Goal: Task Accomplishment & Management: Manage account settings

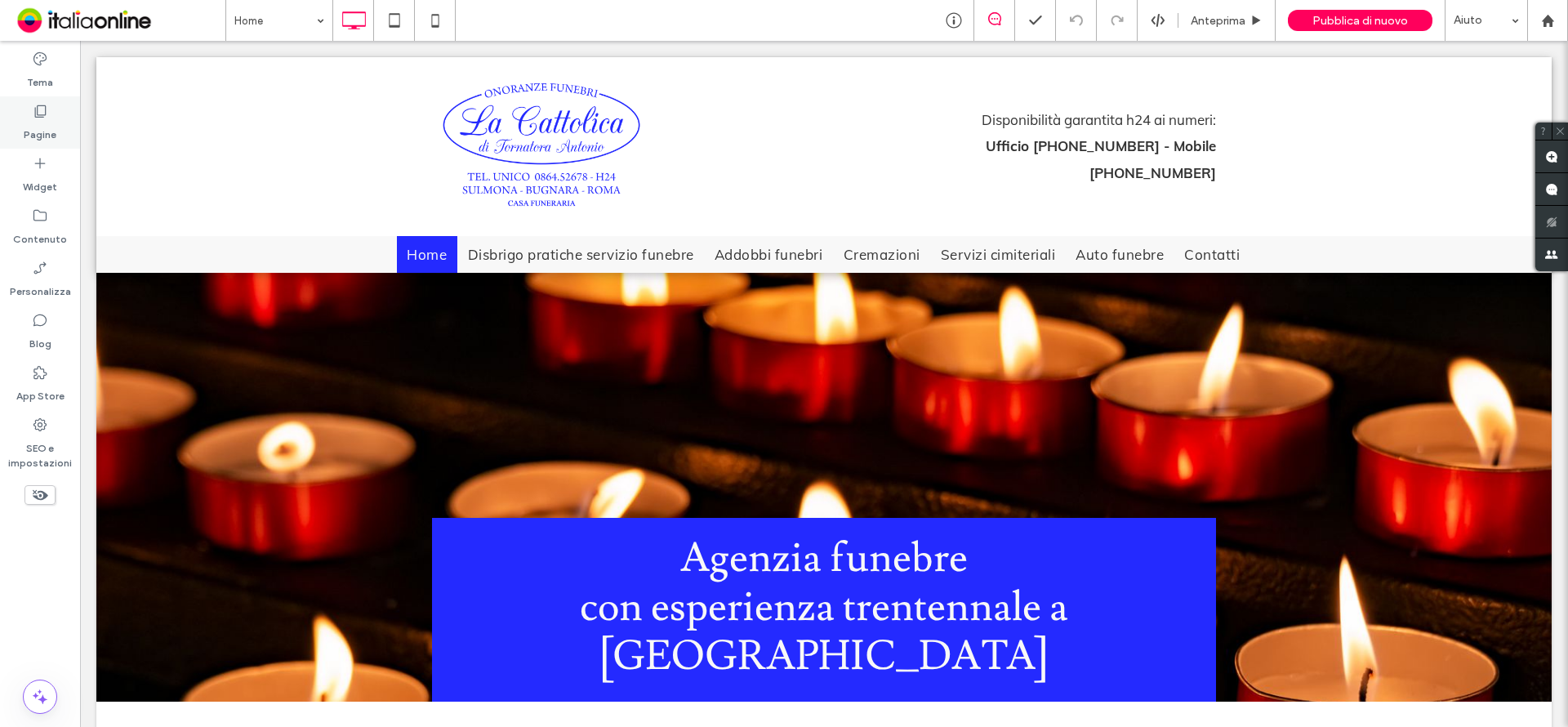
click at [37, 106] on use at bounding box center [41, 111] width 11 height 12
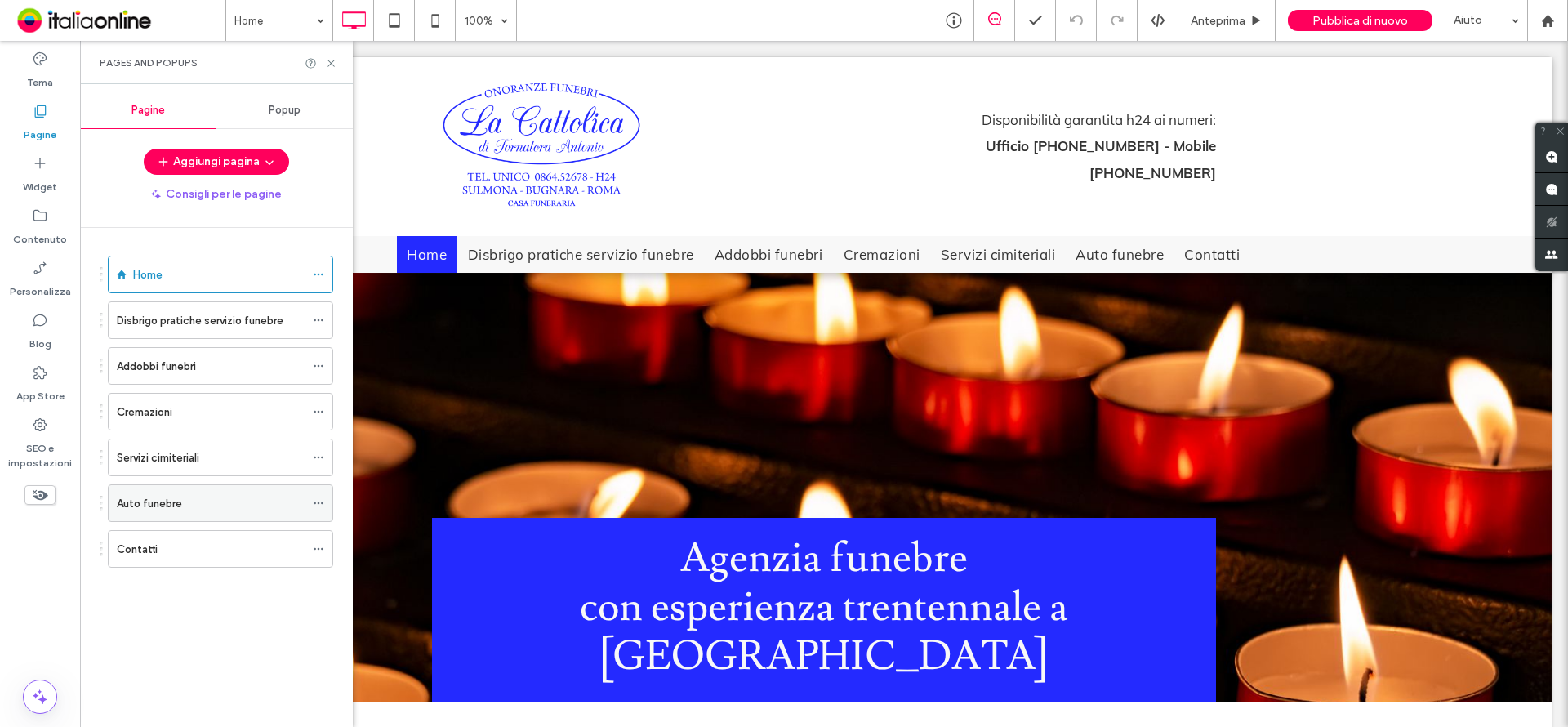
click at [185, 499] on div "Auto funebre" at bounding box center [210, 503] width 188 height 17
click at [330, 57] on icon at bounding box center [330, 63] width 12 height 12
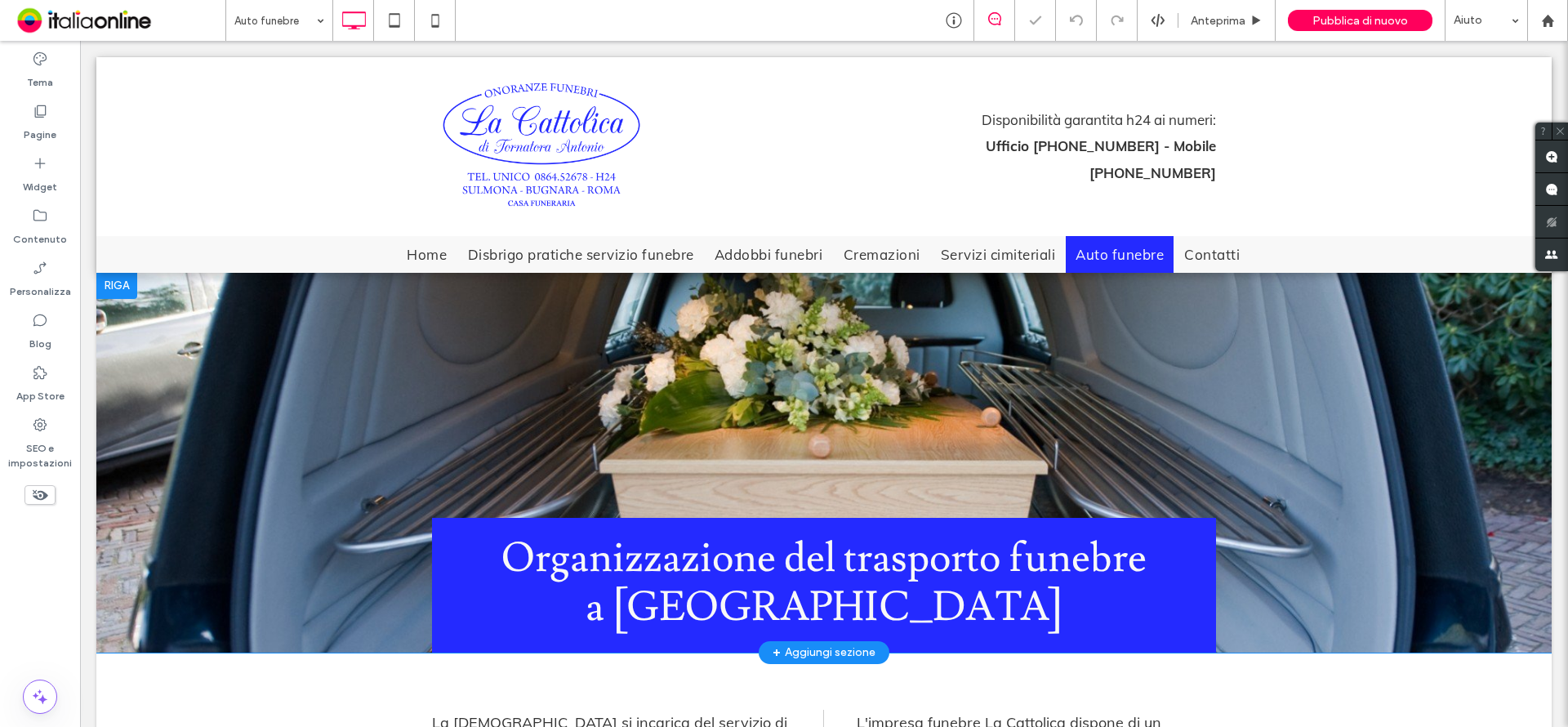
click at [1338, 393] on div "Organizzazione del trasporto funebre a Sulmona Click To Paste [GEOGRAPHIC_DATA]…" at bounding box center [824, 463] width 1455 height 380
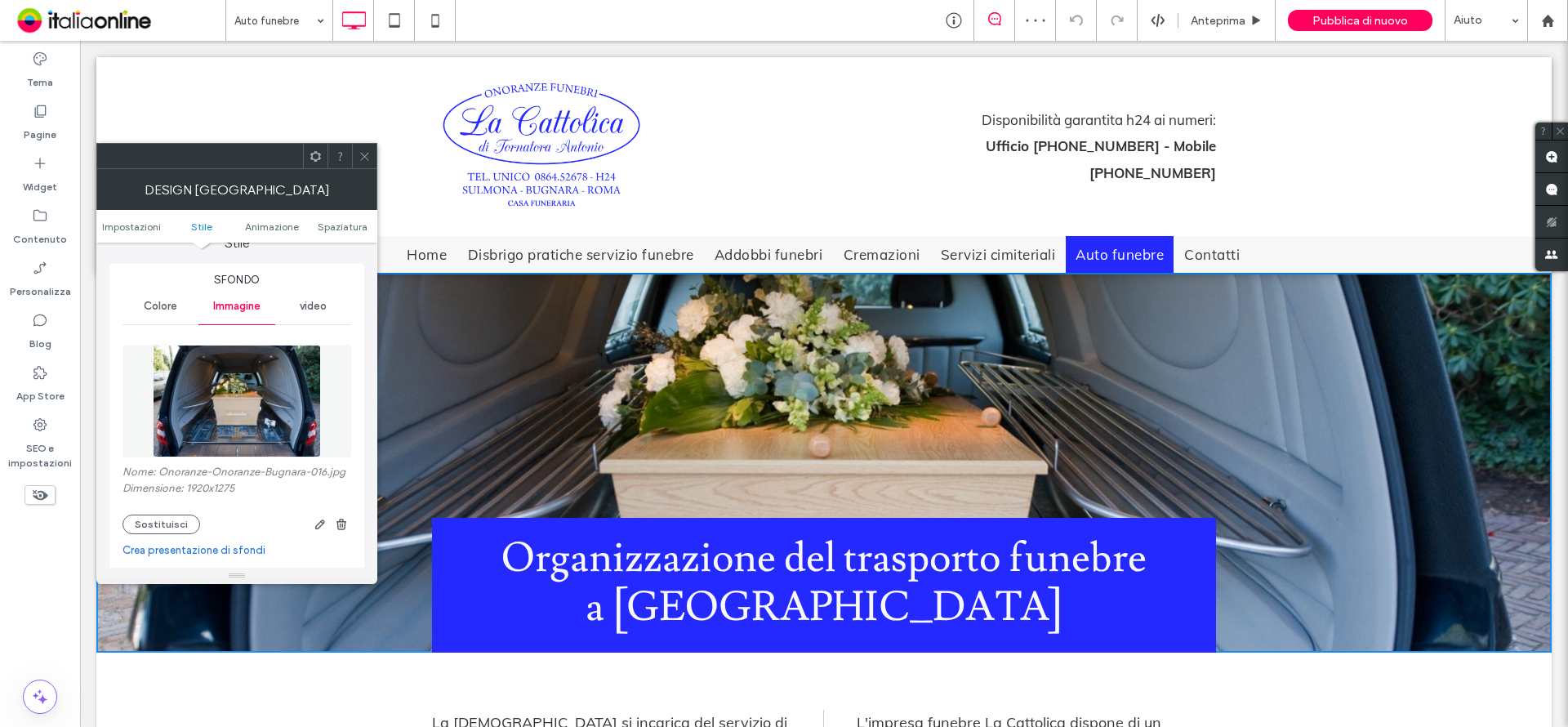
scroll to position [163, 0]
click at [367, 160] on icon at bounding box center [364, 156] width 12 height 12
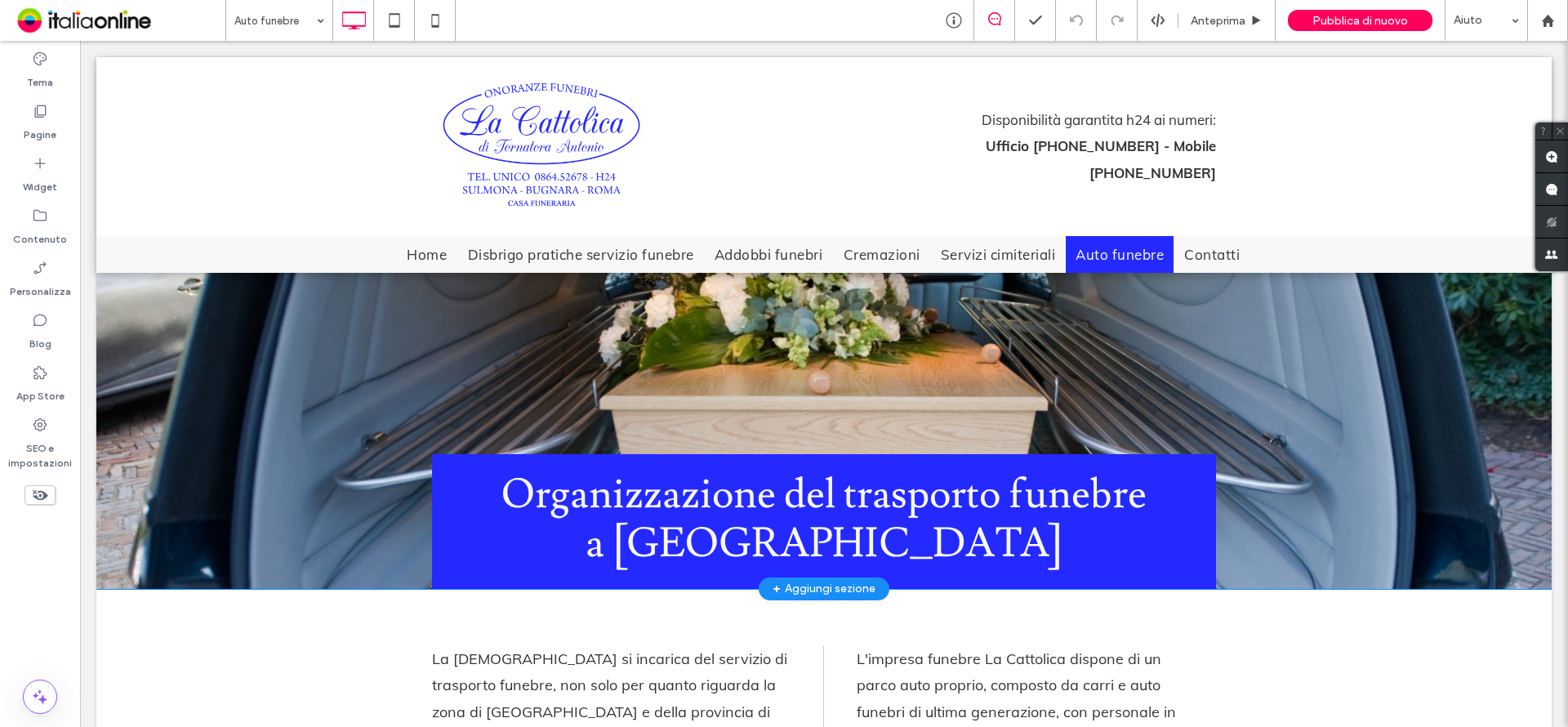
scroll to position [82, 0]
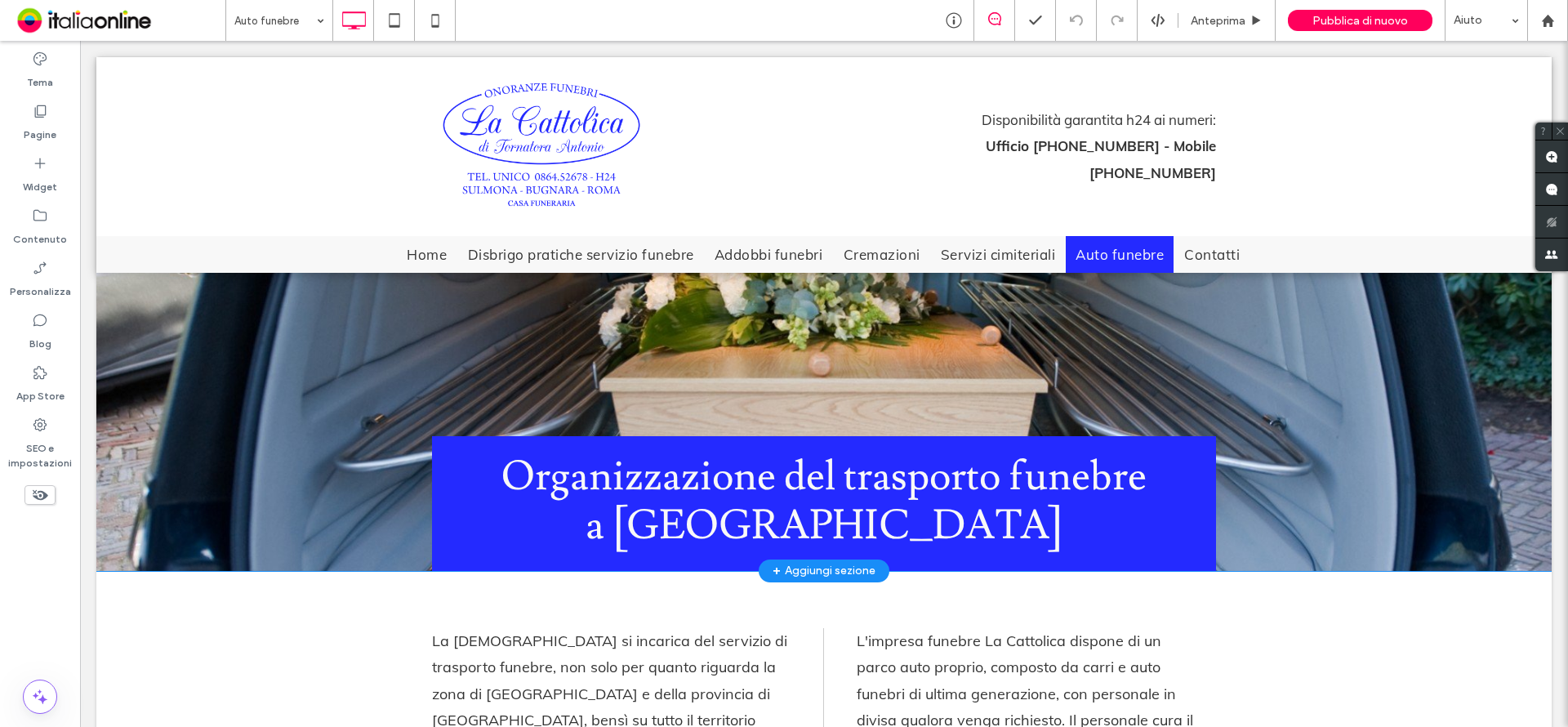
click at [1462, 408] on div "Organizzazione del trasporto funebre a Sulmona Click To Paste [GEOGRAPHIC_DATA]…" at bounding box center [824, 381] width 1455 height 380
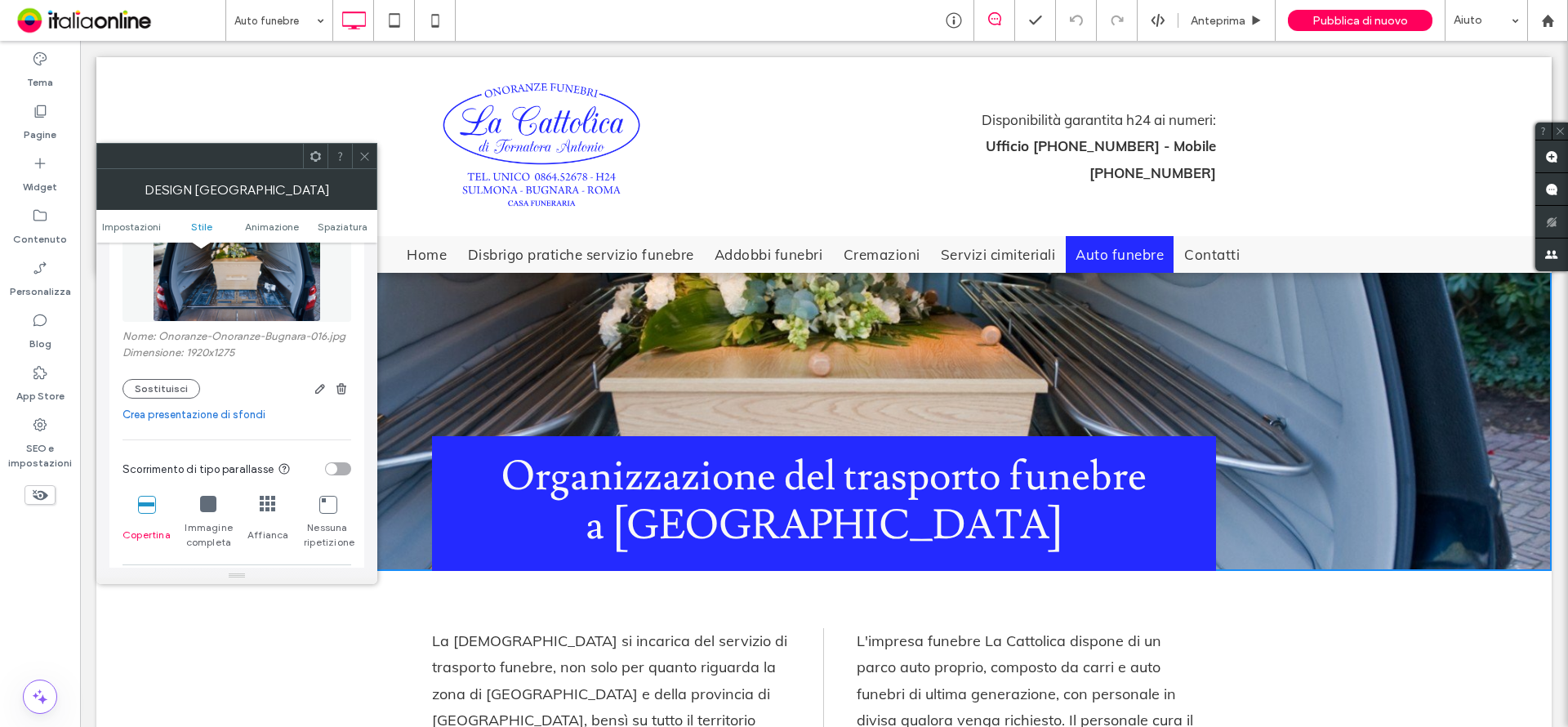
scroll to position [327, 0]
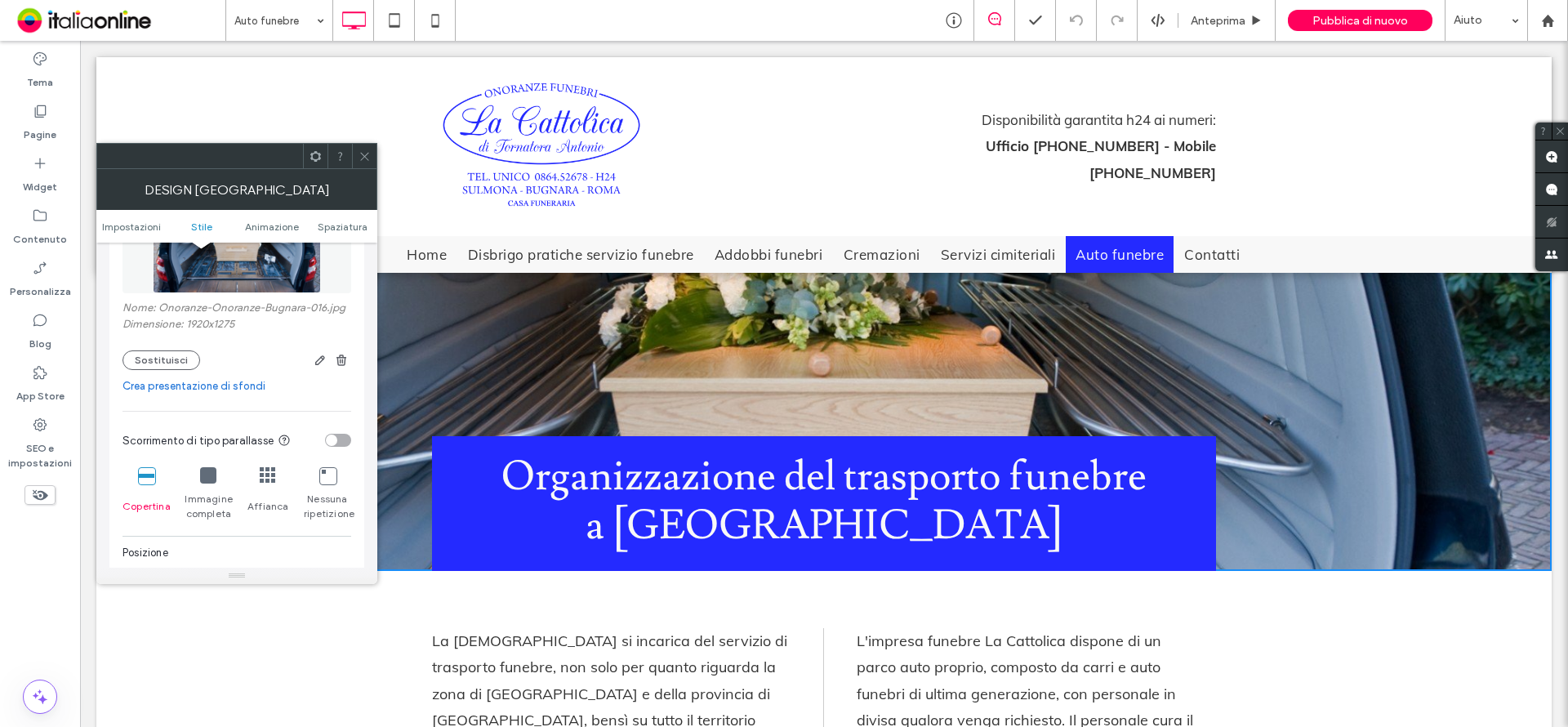
click at [362, 155] on icon at bounding box center [364, 156] width 12 height 12
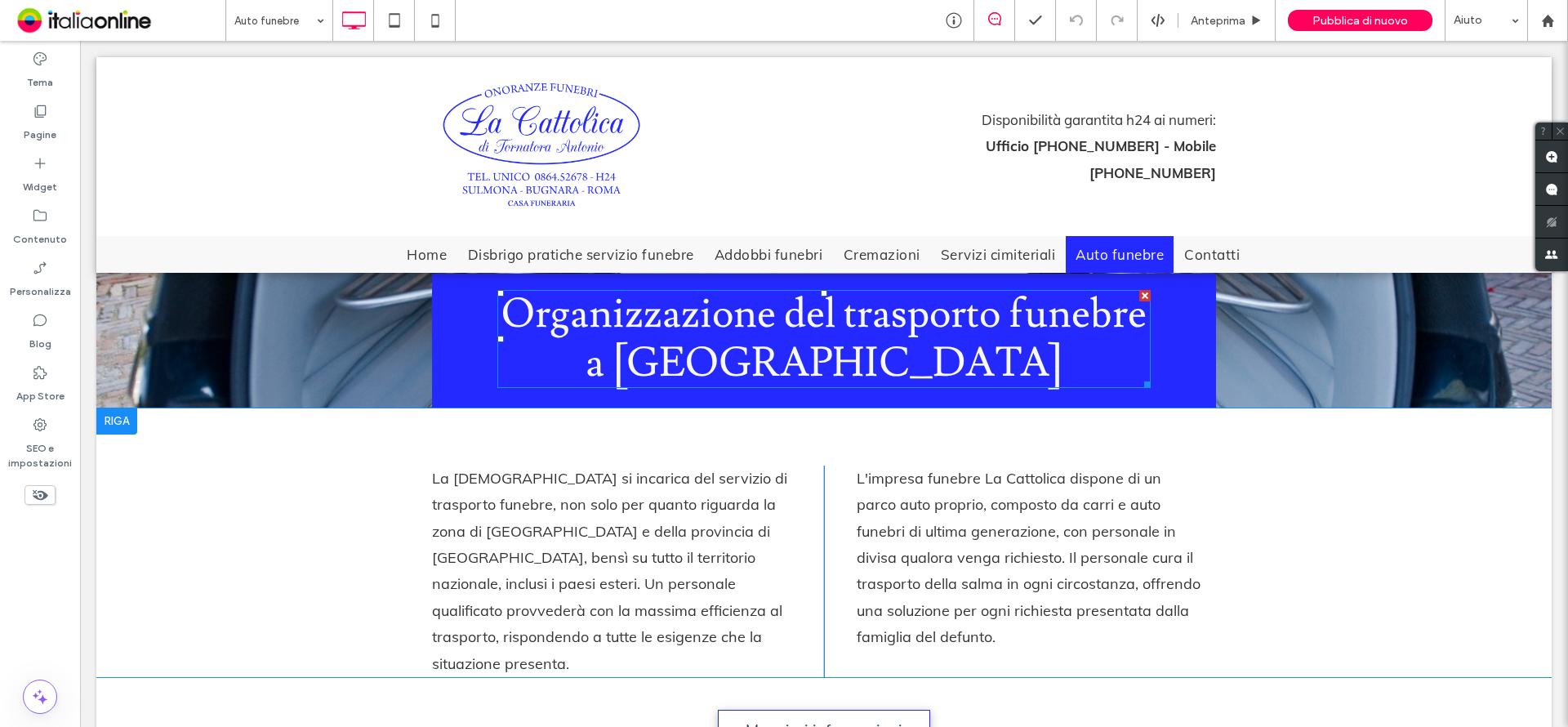
scroll to position [246, 0]
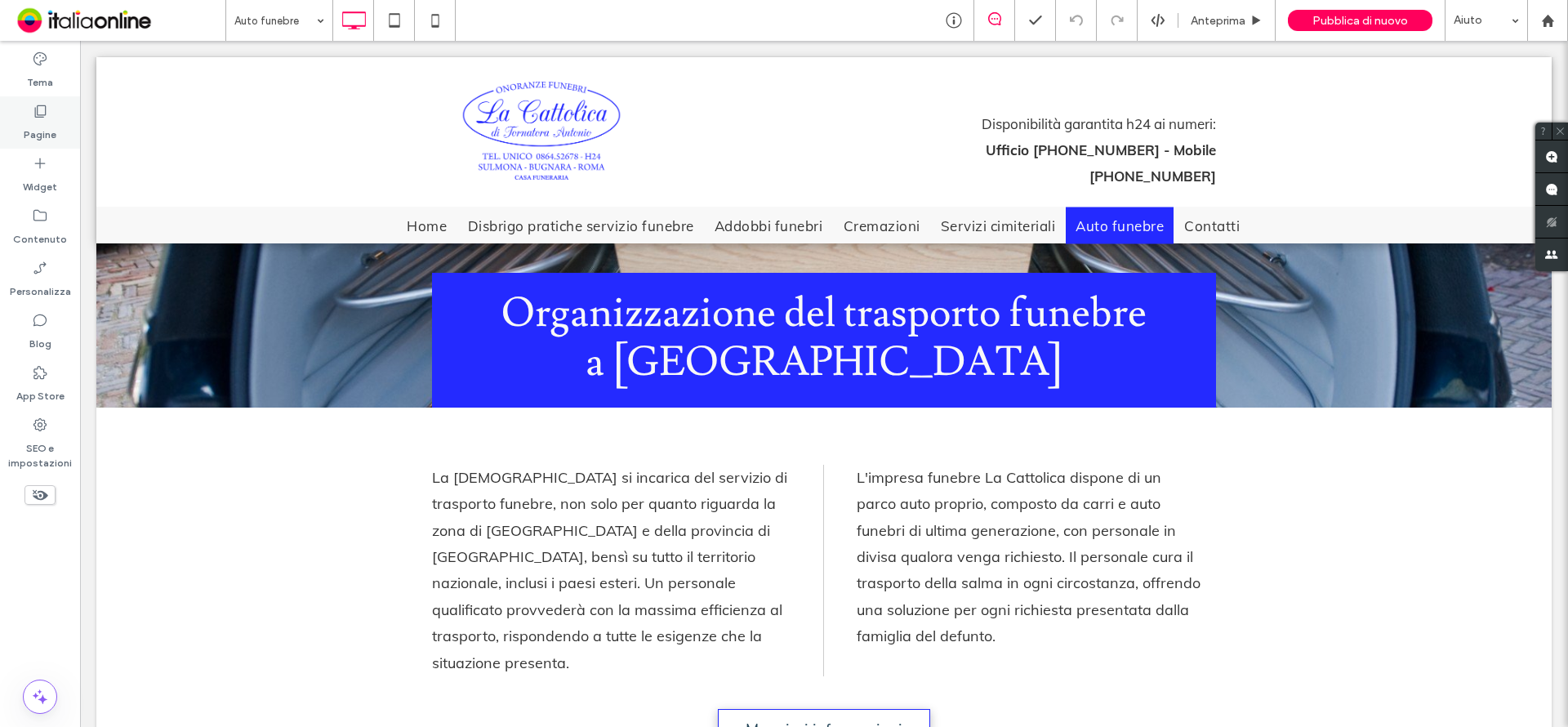
click at [54, 113] on div "Pagine" at bounding box center [40, 122] width 80 height 53
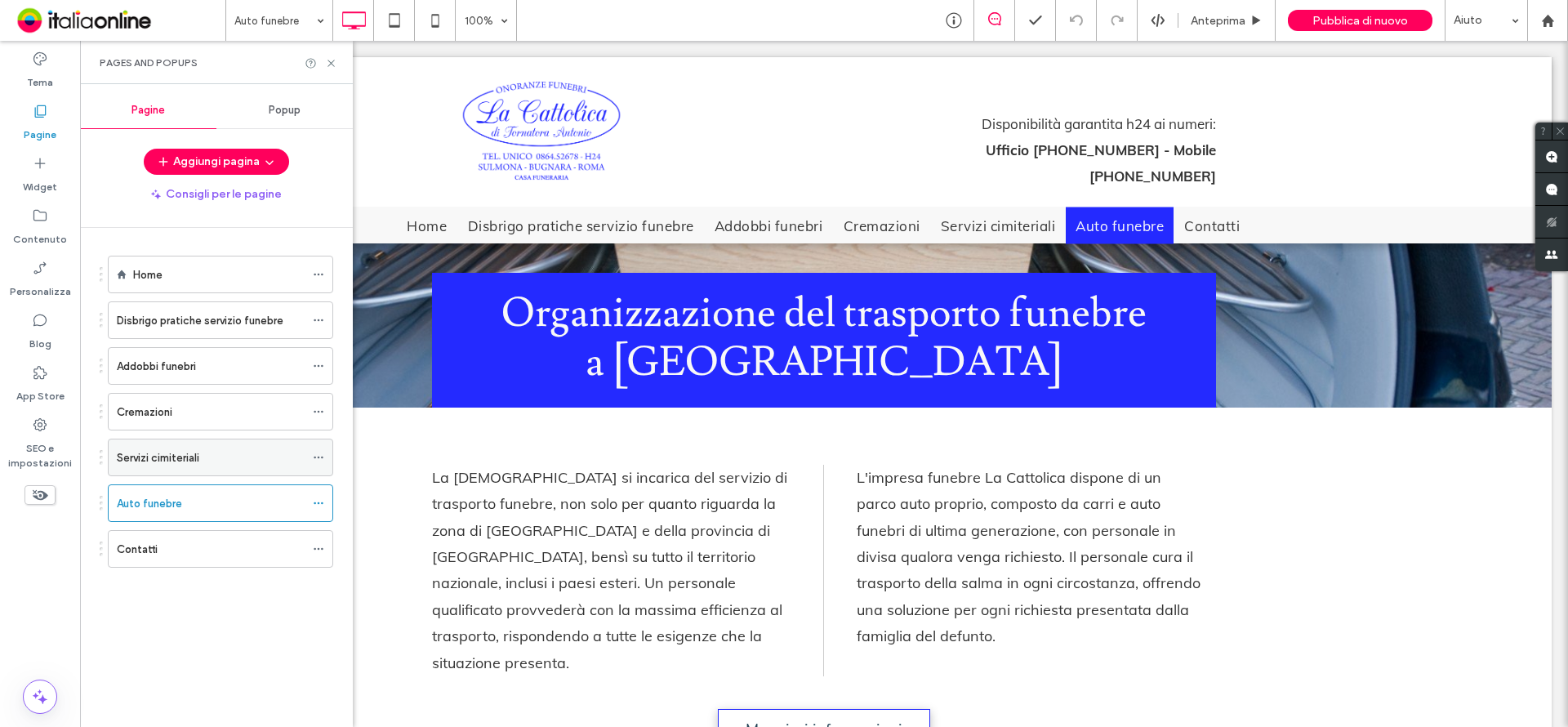
drag, startPoint x: 180, startPoint y: 461, endPoint x: 197, endPoint y: 460, distance: 17.0
click at [180, 461] on label "Servizi cimiteriali" at bounding box center [158, 458] width 82 height 29
click at [331, 65] on div "Servizi cimiteriali 100% Anteprima Pubblica di nuovo Aiuto Commenti sito Commen…" at bounding box center [784, 363] width 1568 height 727
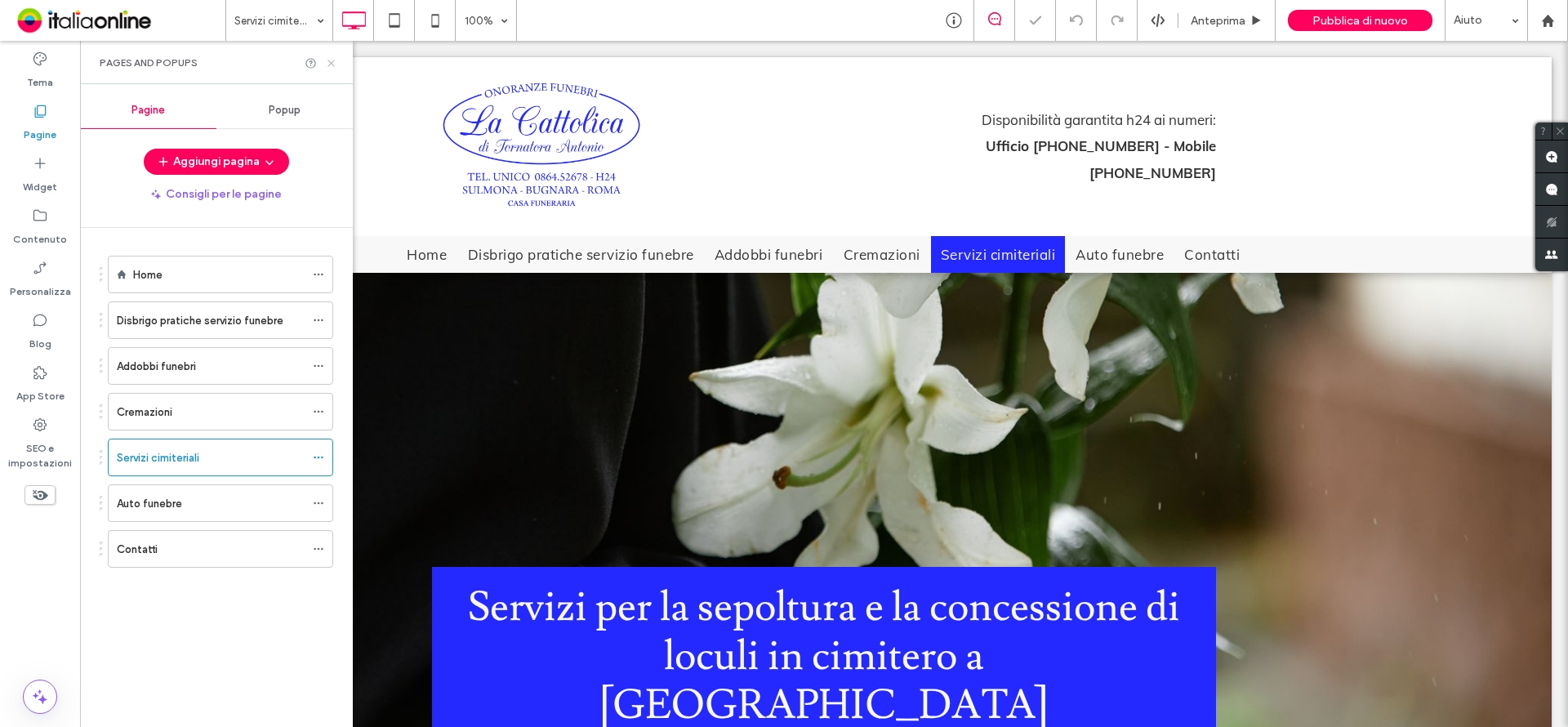
click at [332, 59] on icon at bounding box center [330, 63] width 12 height 12
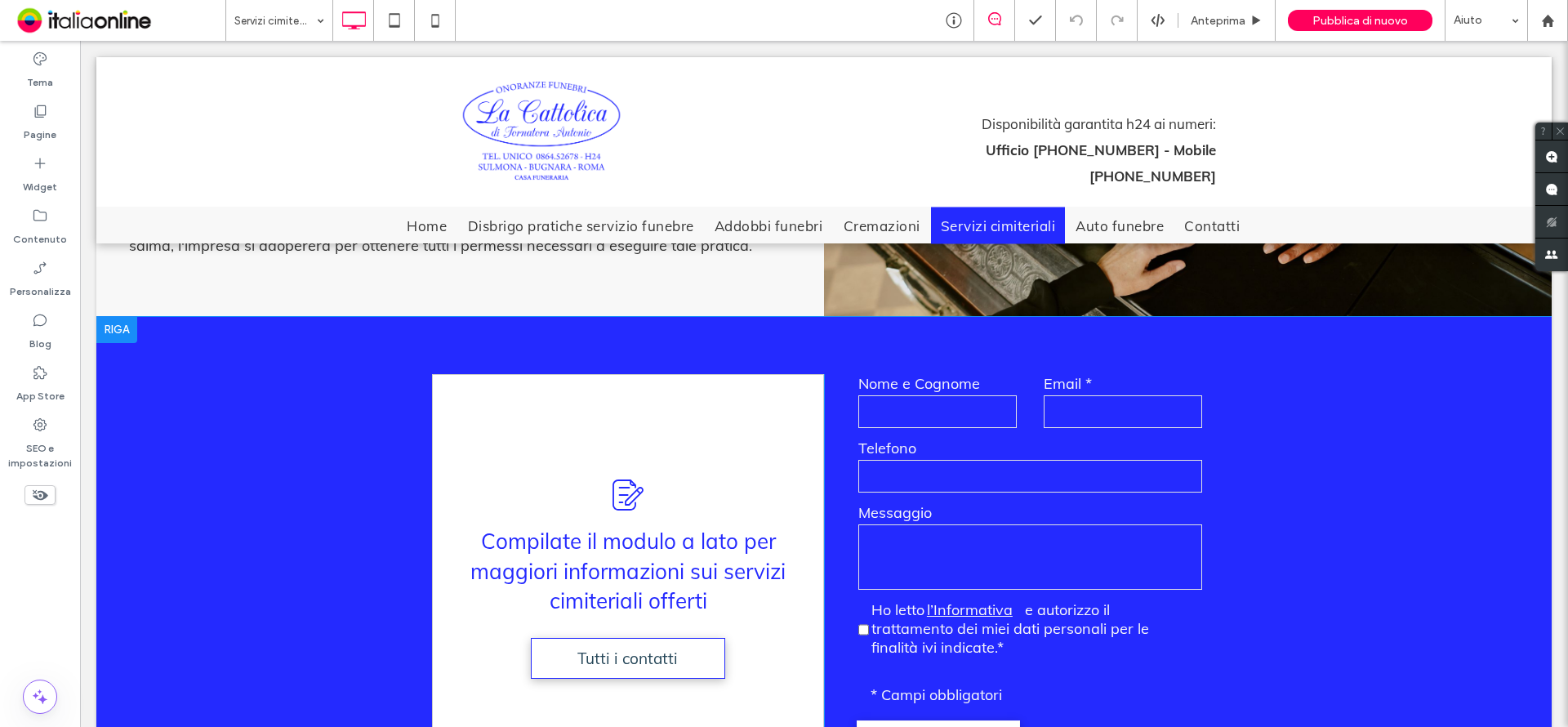
scroll to position [1230, 0]
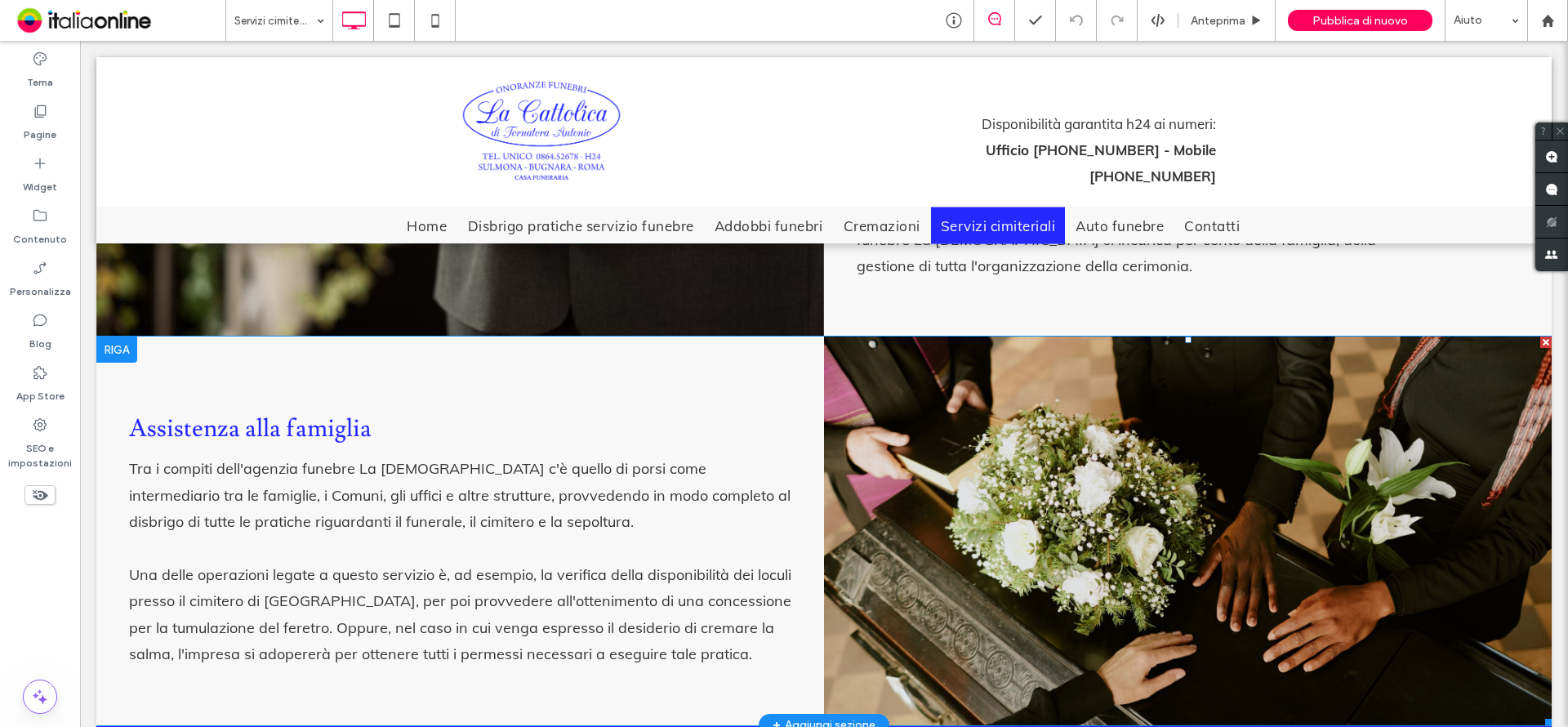
click at [935, 417] on li "Slide title Write your caption here Button" at bounding box center [1188, 530] width 728 height 388
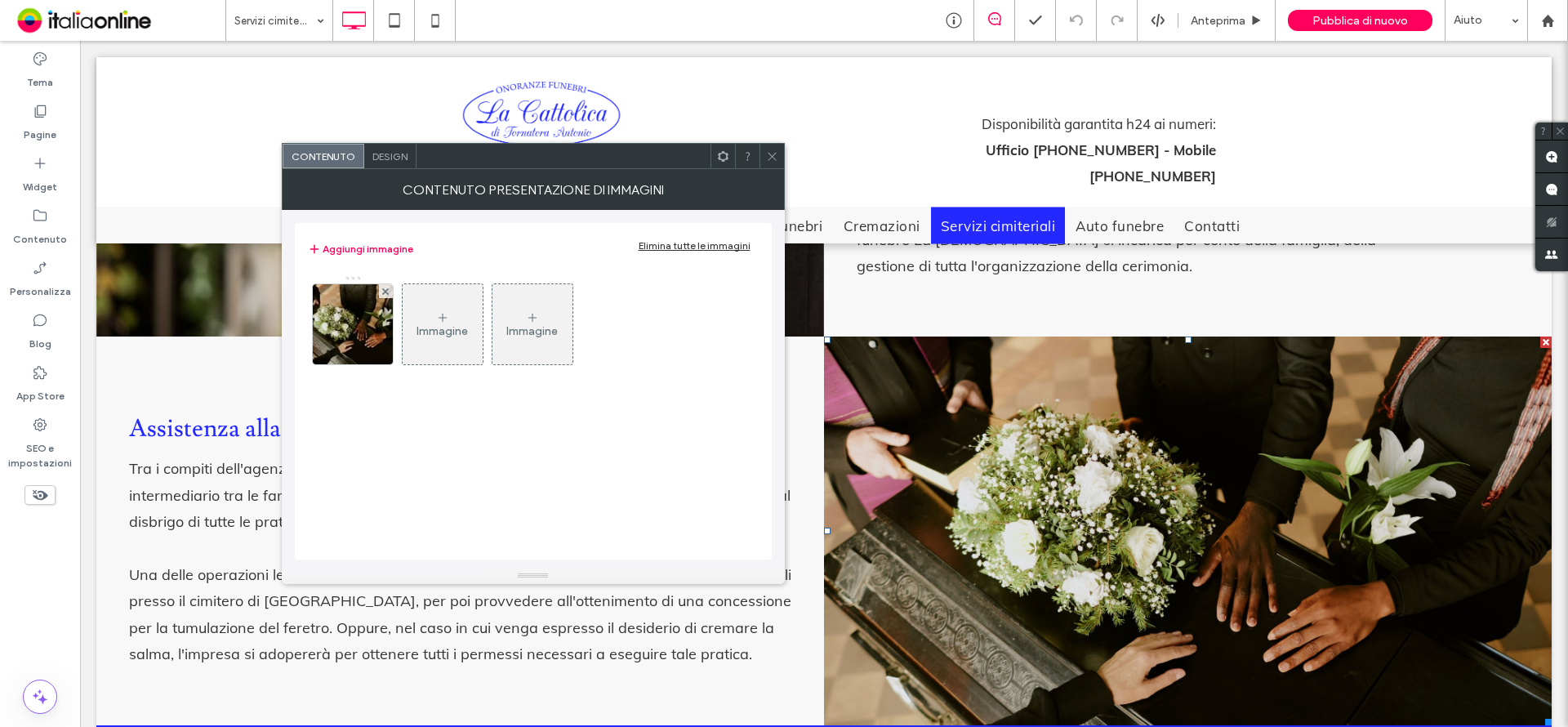
click at [772, 158] on icon at bounding box center [772, 156] width 12 height 12
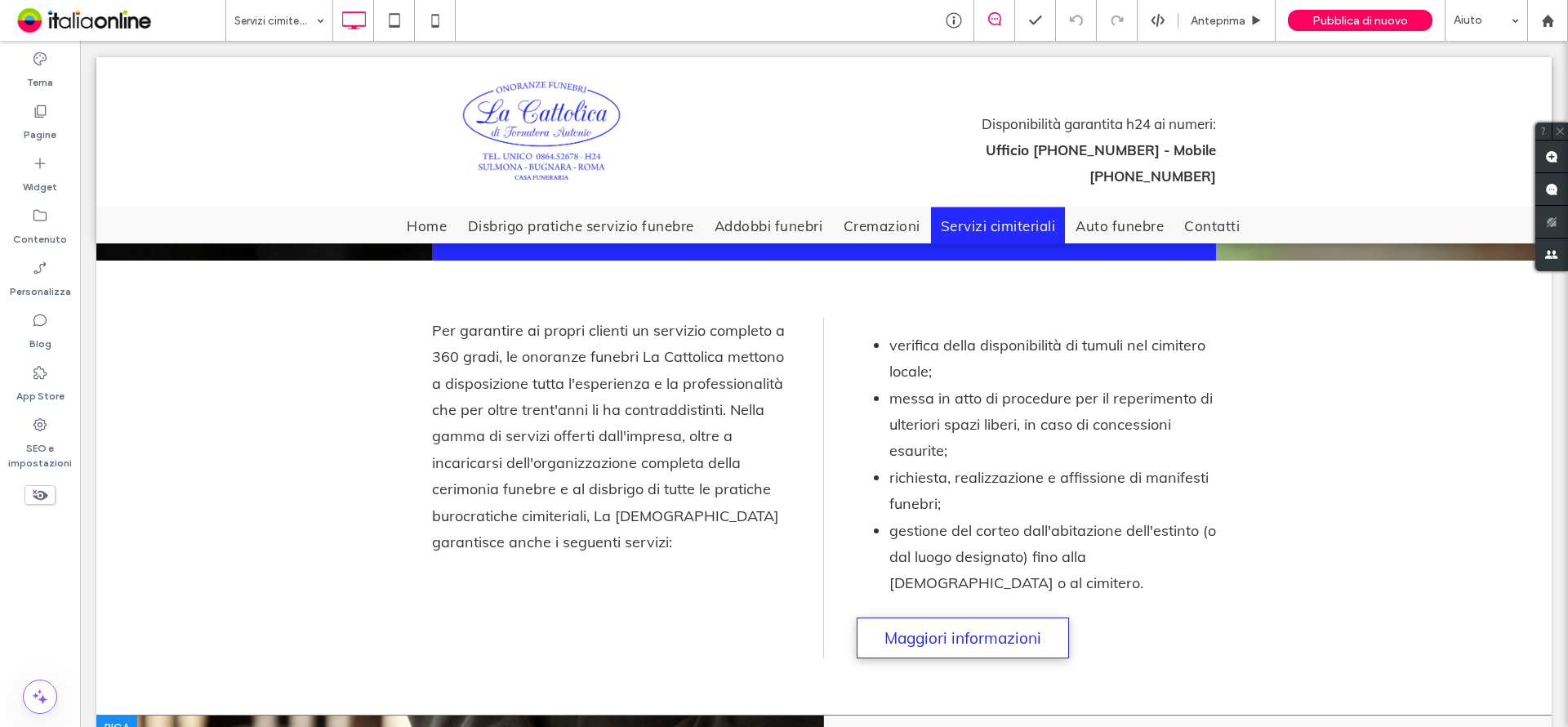
scroll to position [0, 0]
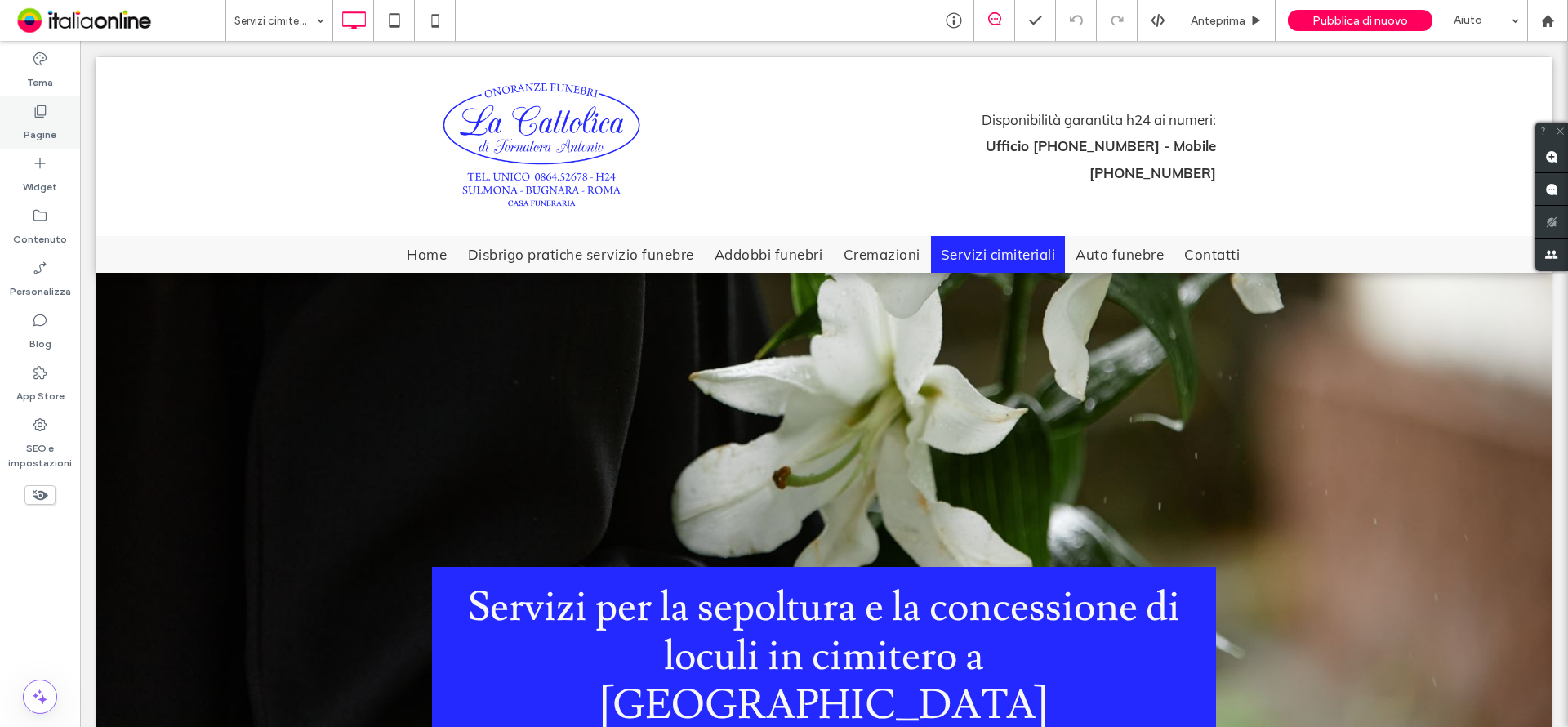
click at [53, 124] on label "Pagine" at bounding box center [40, 131] width 32 height 23
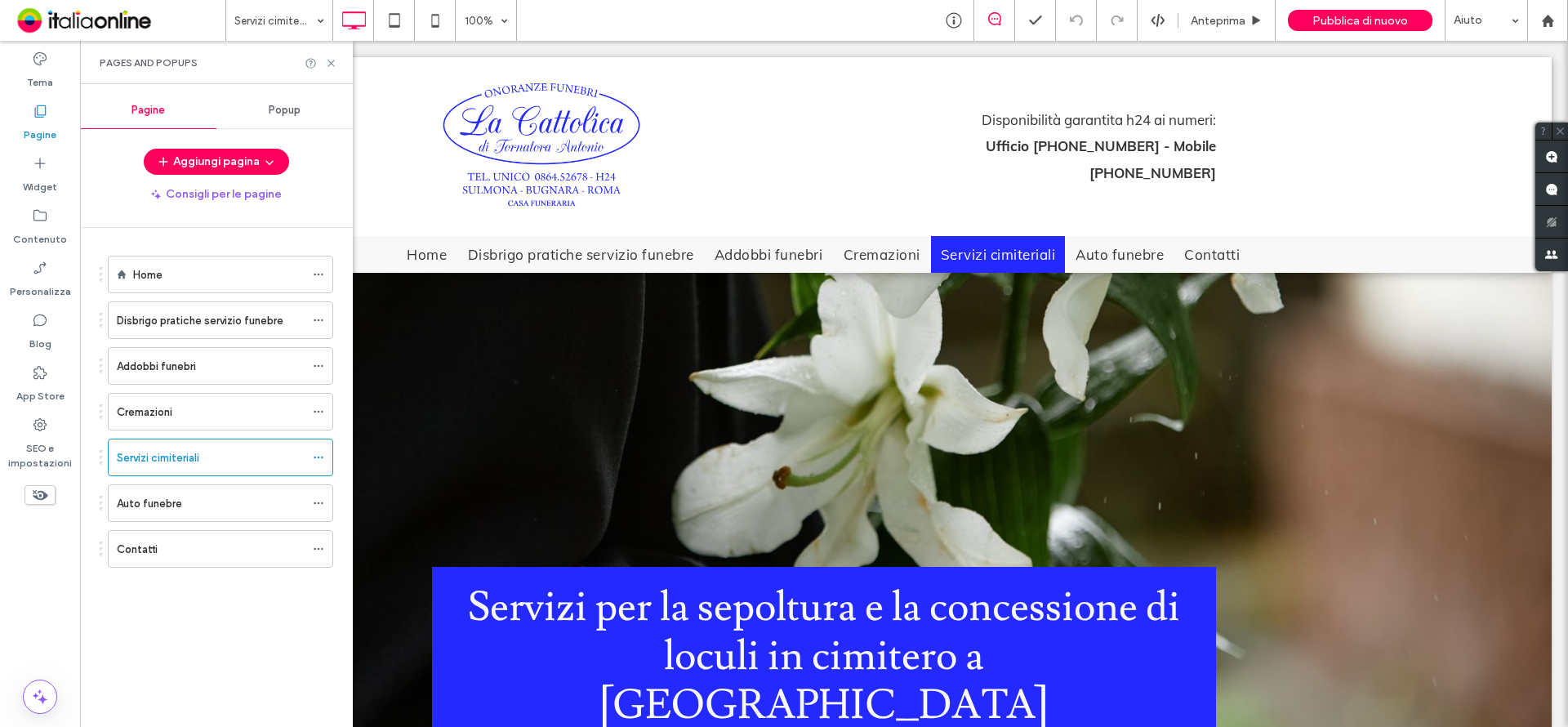
click at [173, 427] on div "Cremazioni" at bounding box center [210, 412] width 188 height 36
click at [328, 65] on icon at bounding box center [330, 63] width 12 height 12
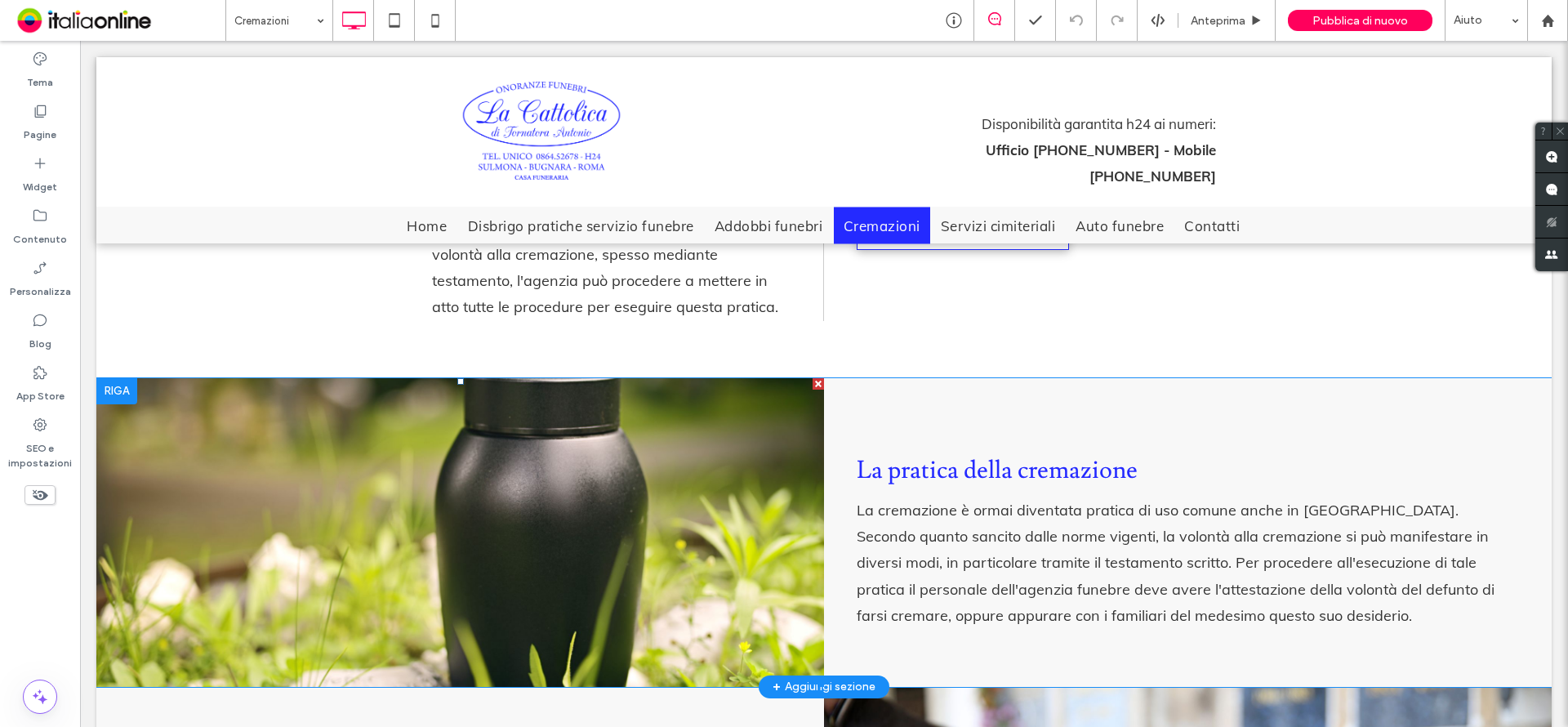
scroll to position [736, 0]
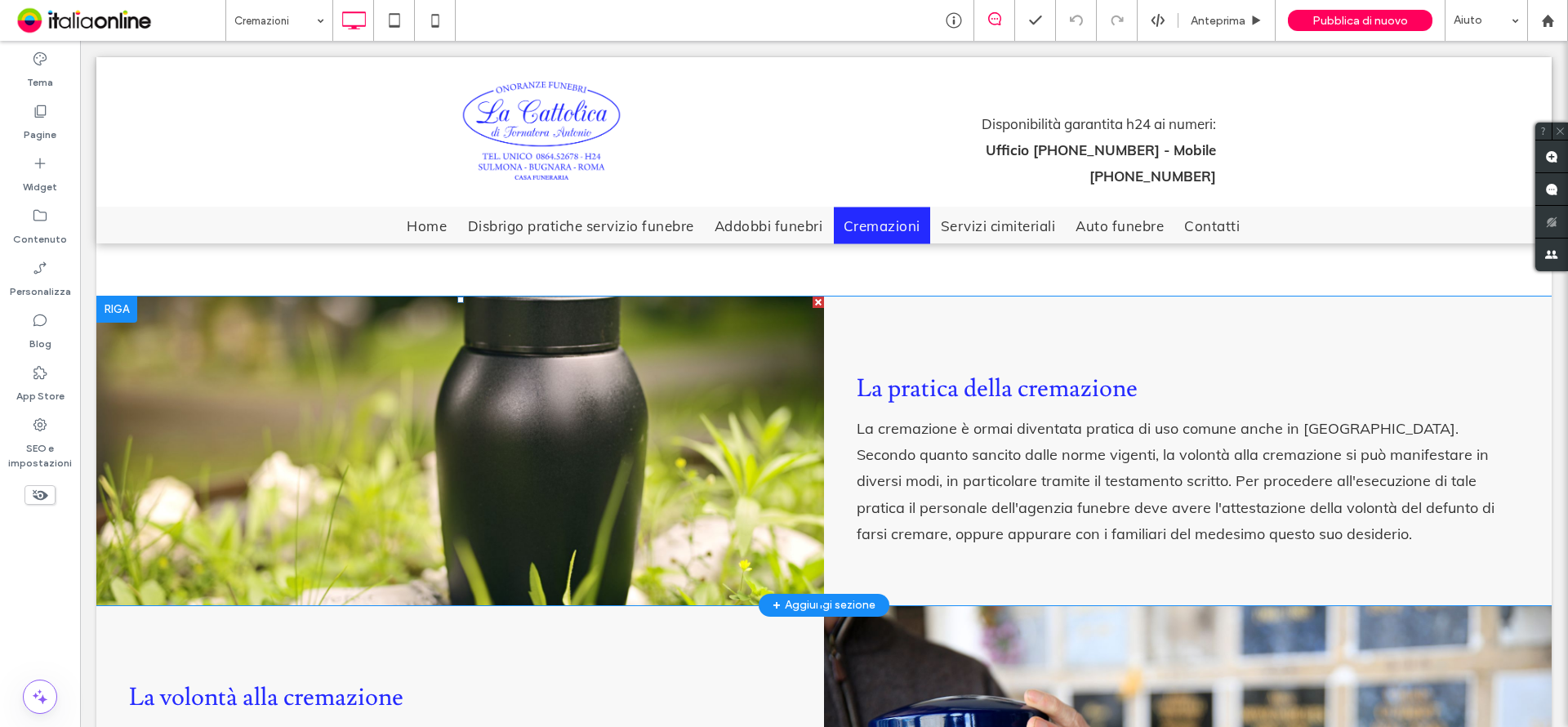
click at [712, 385] on li "Slide title Write your caption here Button" at bounding box center [460, 450] width 728 height 309
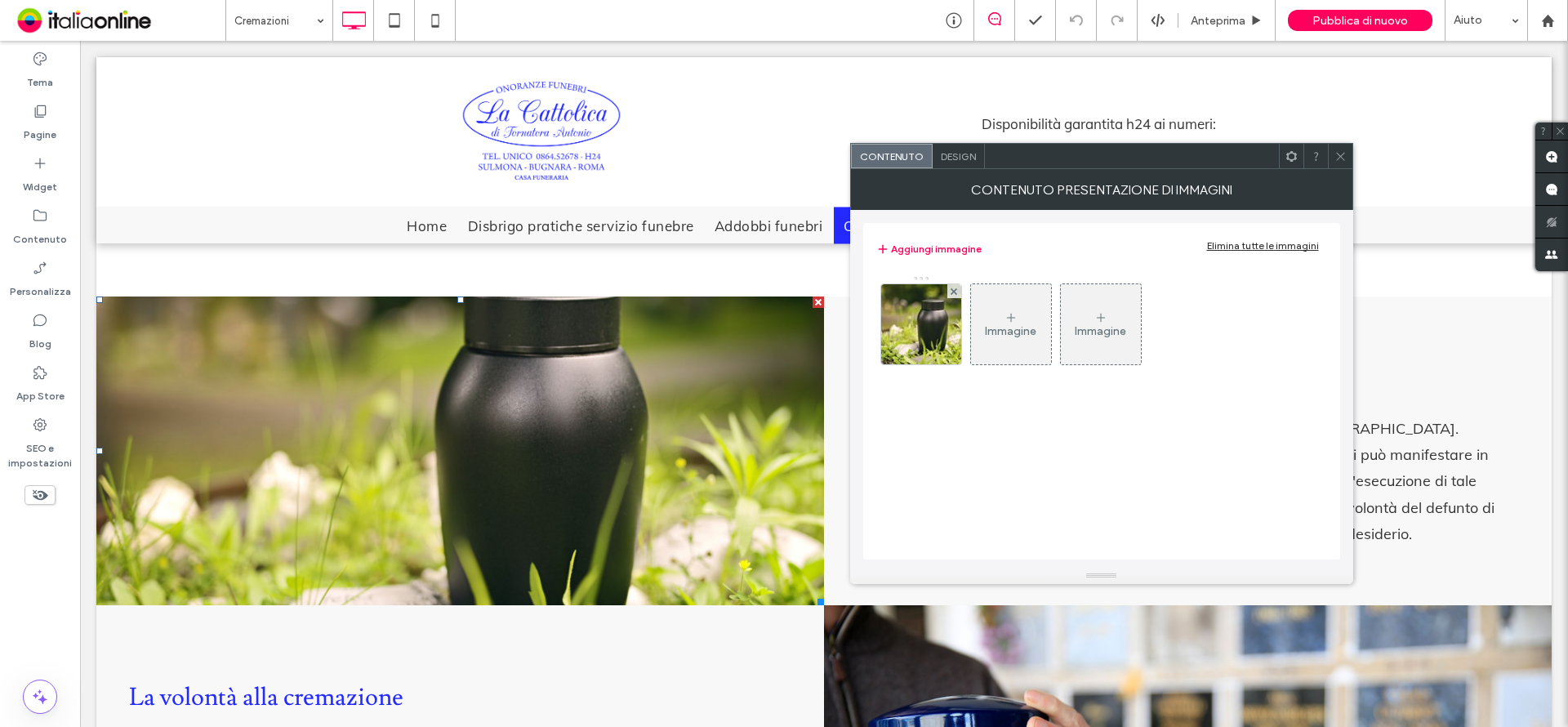
click at [1348, 161] on div at bounding box center [1340, 156] width 25 height 25
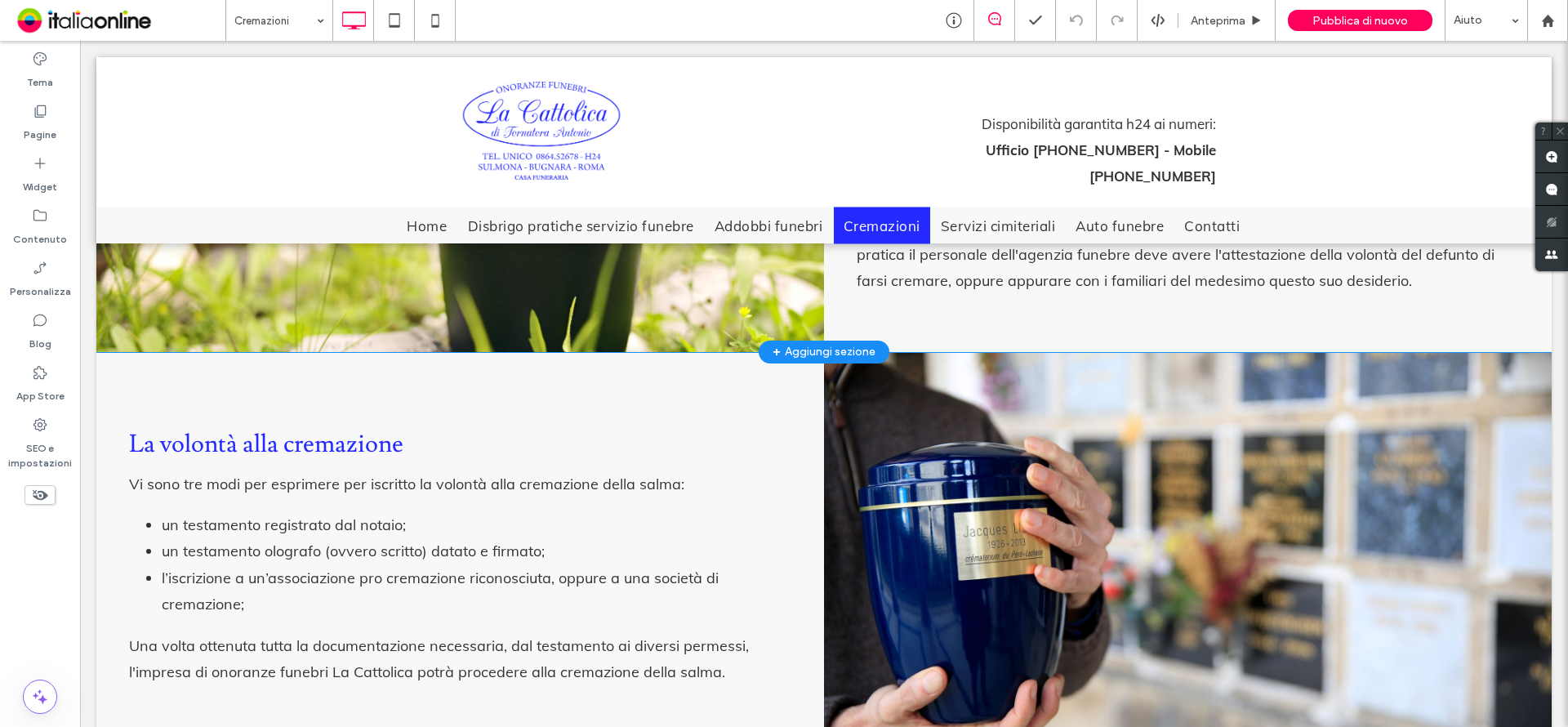
scroll to position [980, 0]
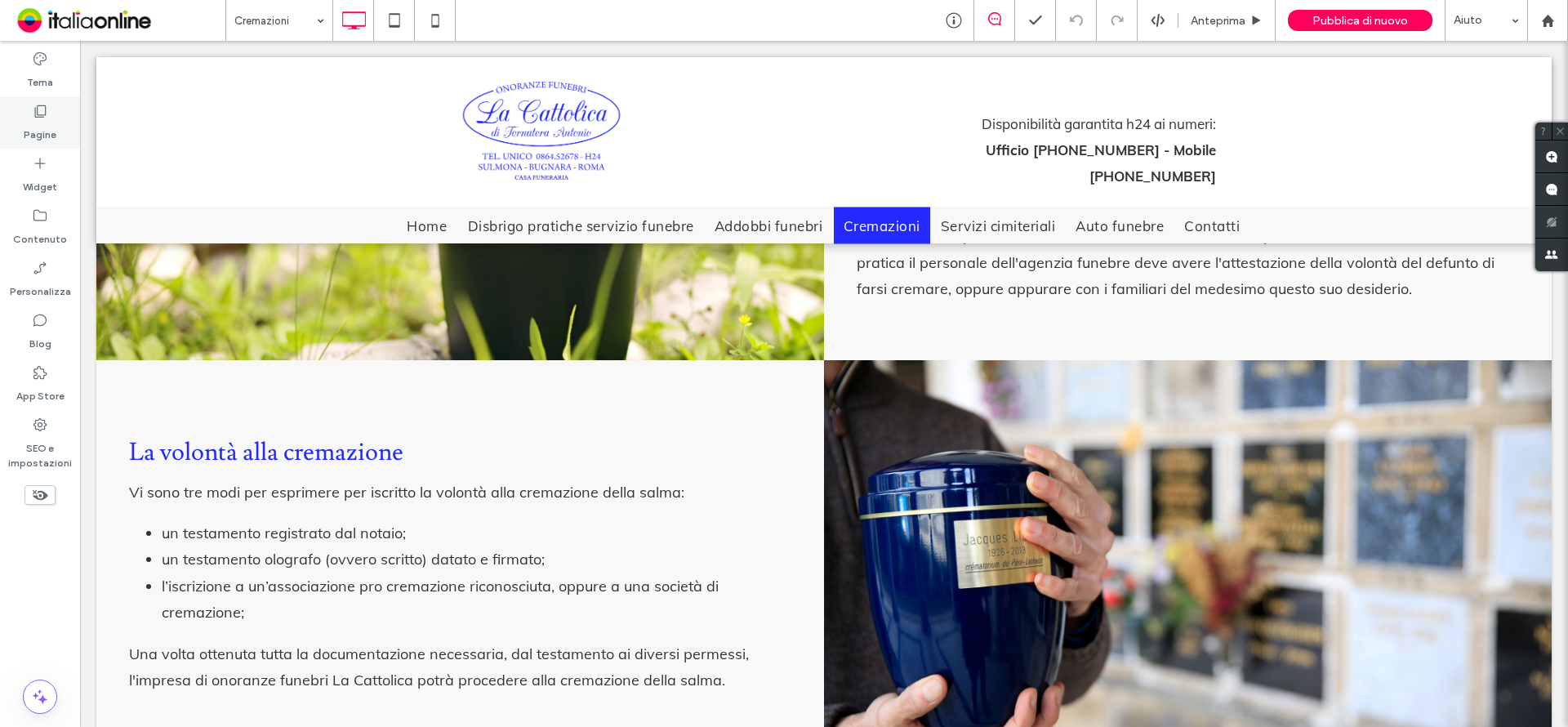
click at [22, 116] on div "Pagine" at bounding box center [40, 122] width 80 height 53
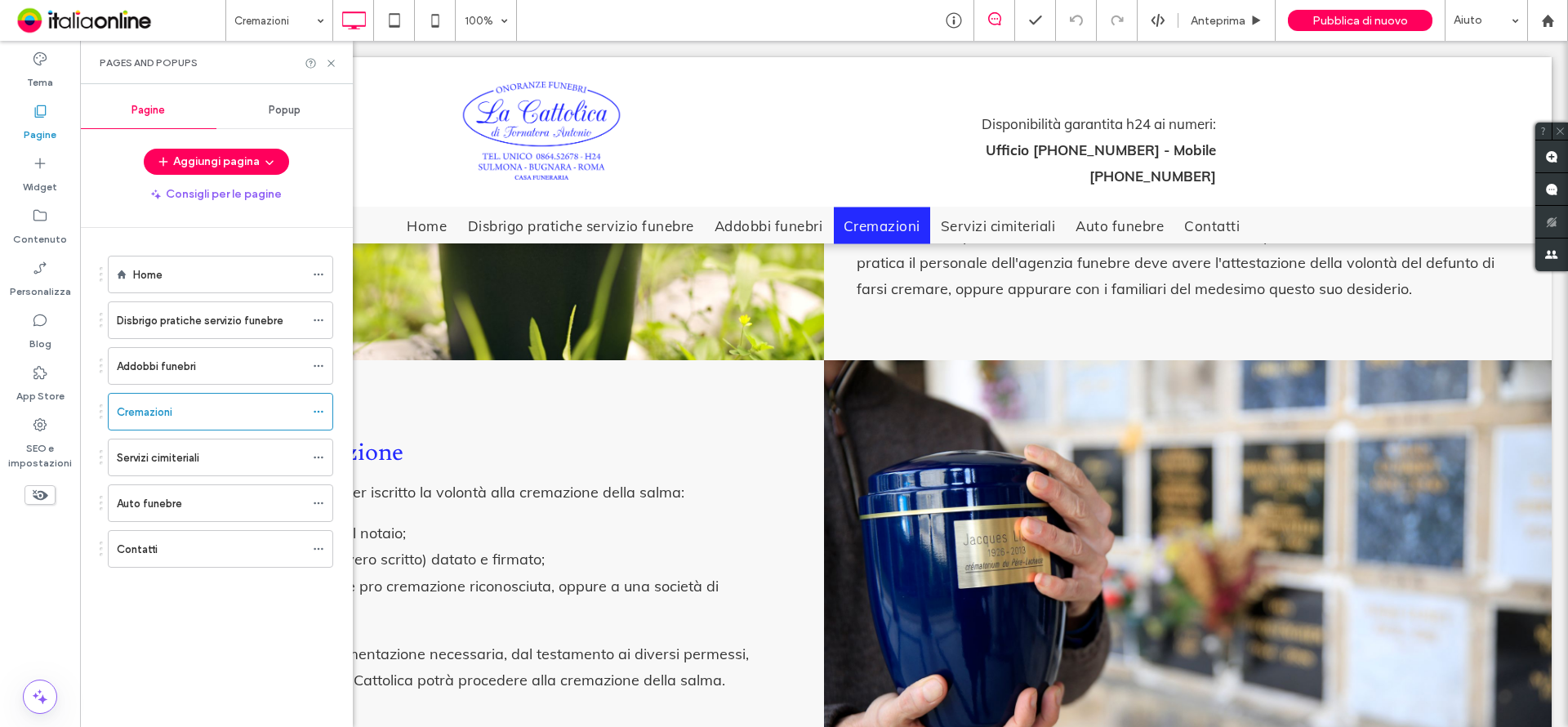
click at [162, 374] on label "Addobbi funebri" at bounding box center [156, 367] width 79 height 29
click at [328, 62] on icon at bounding box center [330, 63] width 12 height 12
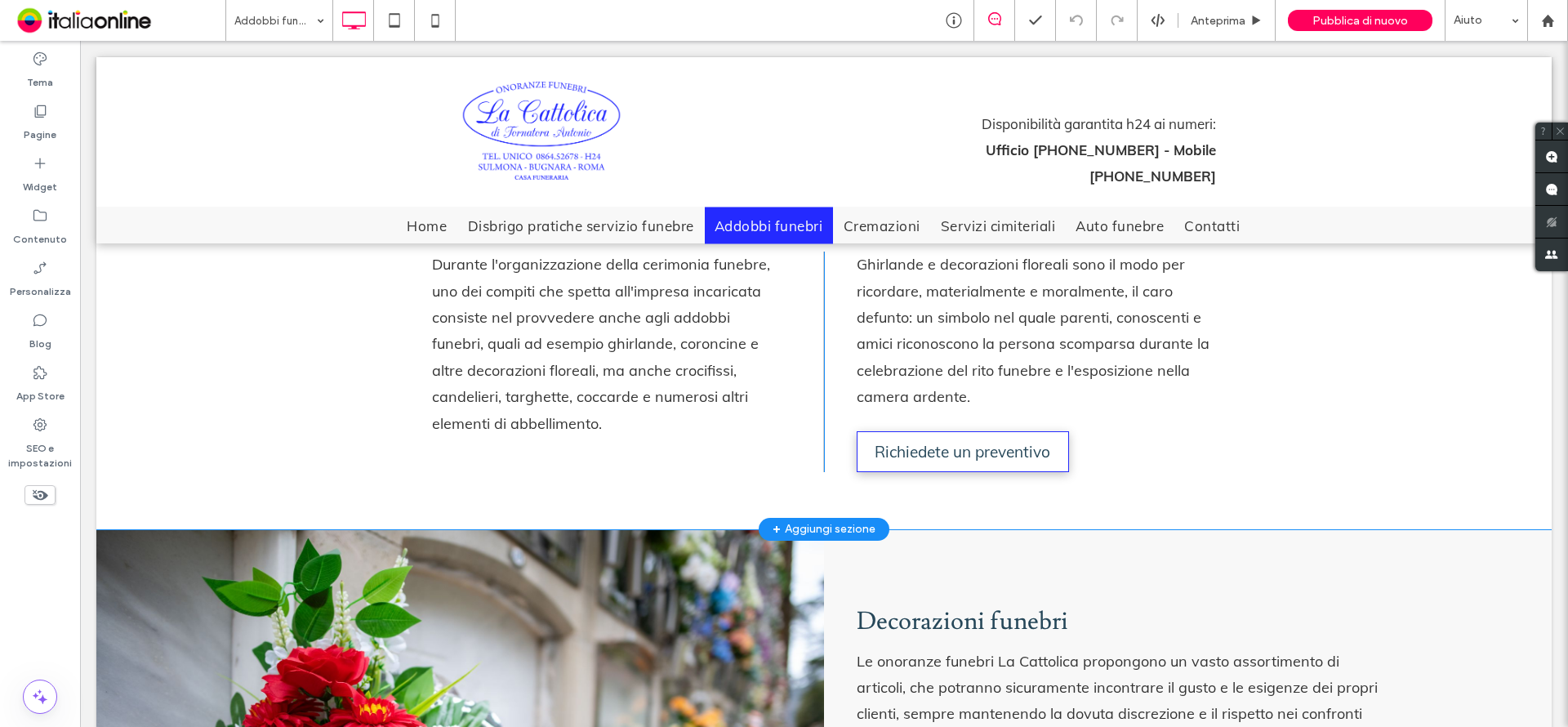
scroll to position [653, 0]
